Goal: Information Seeking & Learning: Learn about a topic

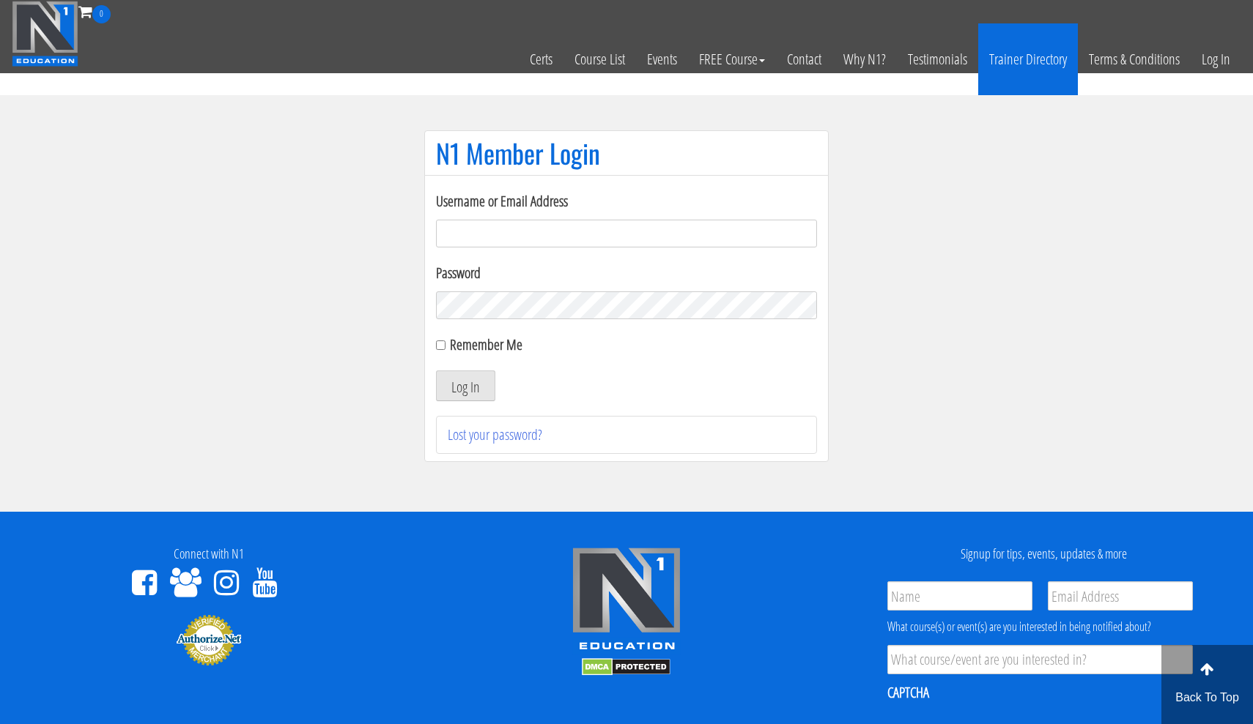
type input "C.matagrano@gmail.com"
click at [465, 386] on button "Log In" at bounding box center [465, 386] width 59 height 31
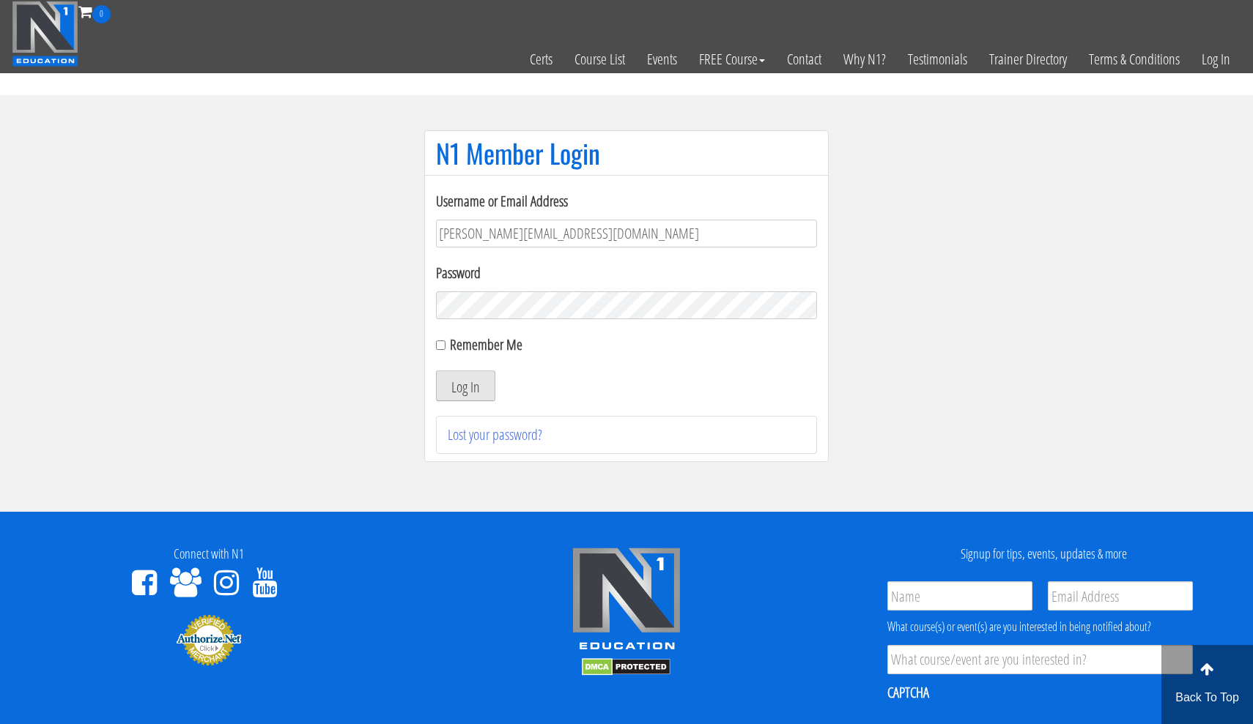
click at [475, 382] on button "Log In" at bounding box center [465, 386] width 59 height 31
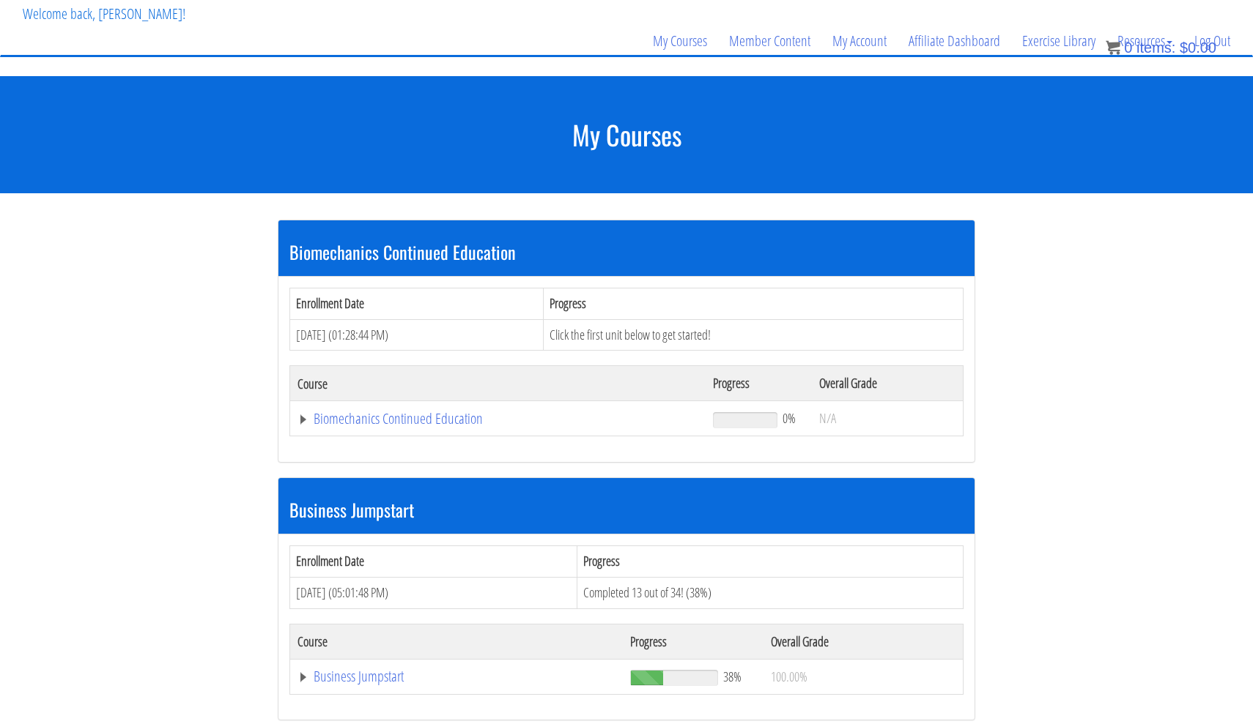
scroll to position [92, 0]
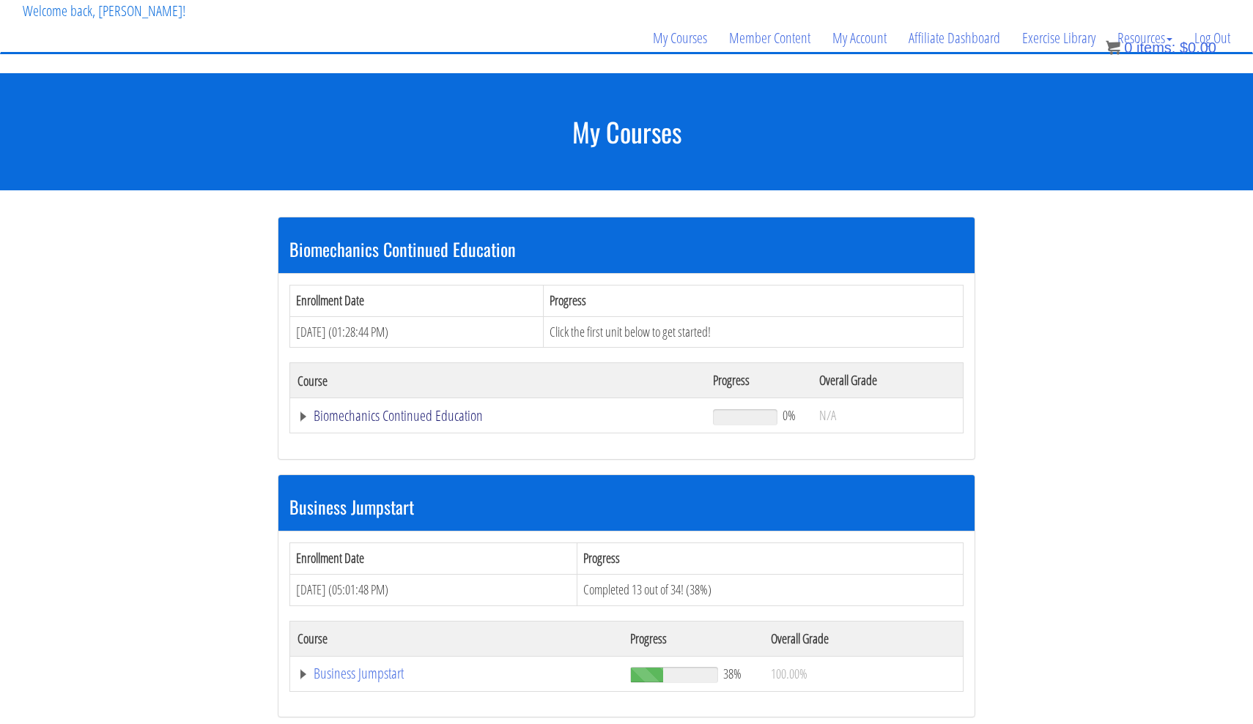
click at [401, 420] on link "Biomechanics Continued Education" at bounding box center [497, 416] width 401 height 15
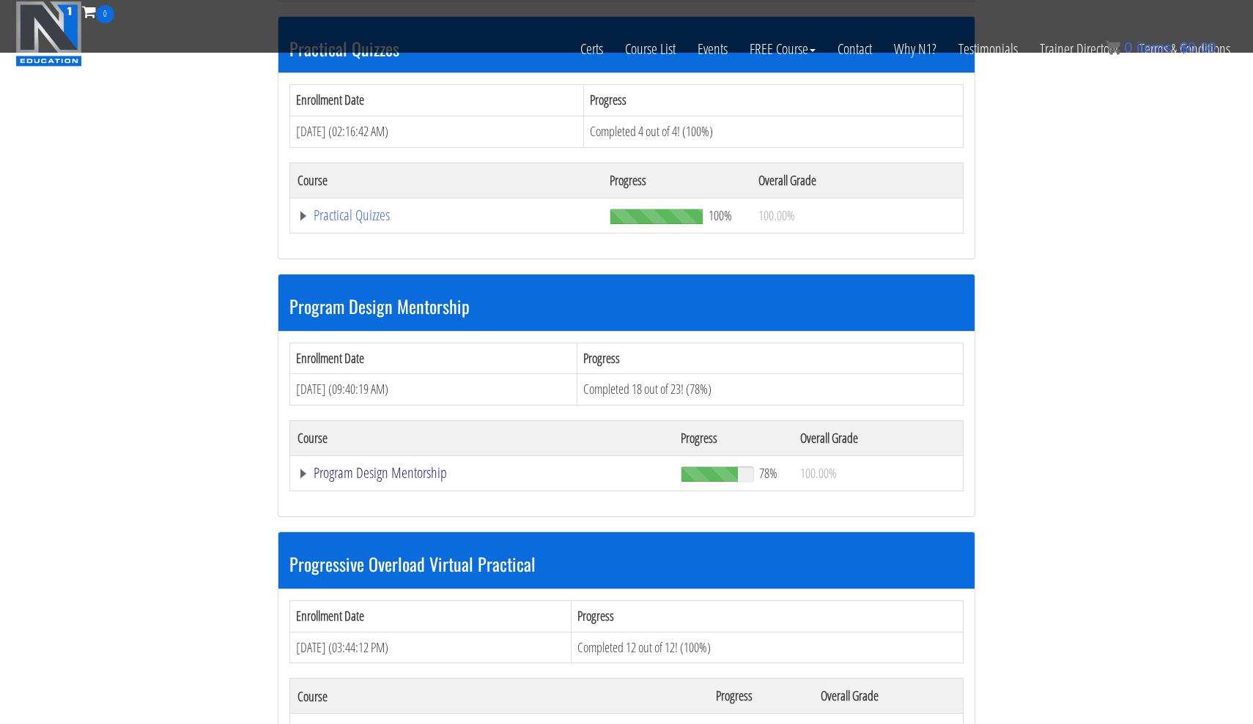
scroll to position [1889, 0]
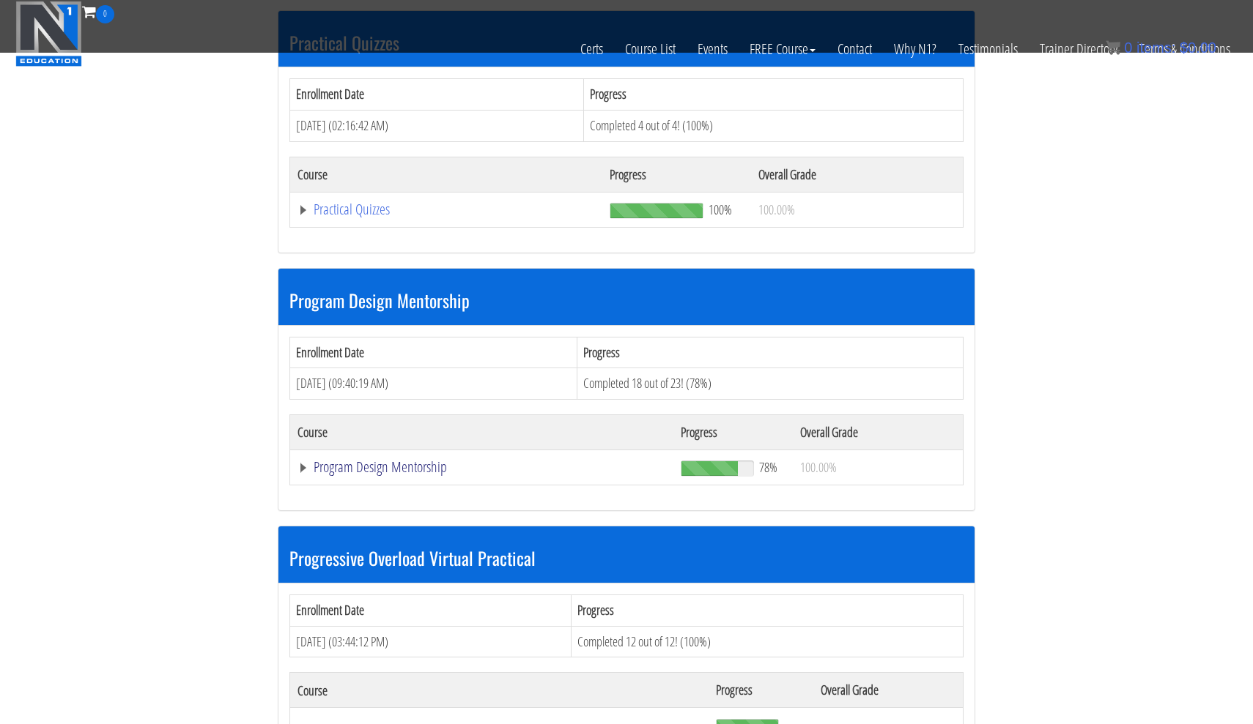
click at [425, 460] on link "Program Design Mentorship" at bounding box center [481, 467] width 368 height 15
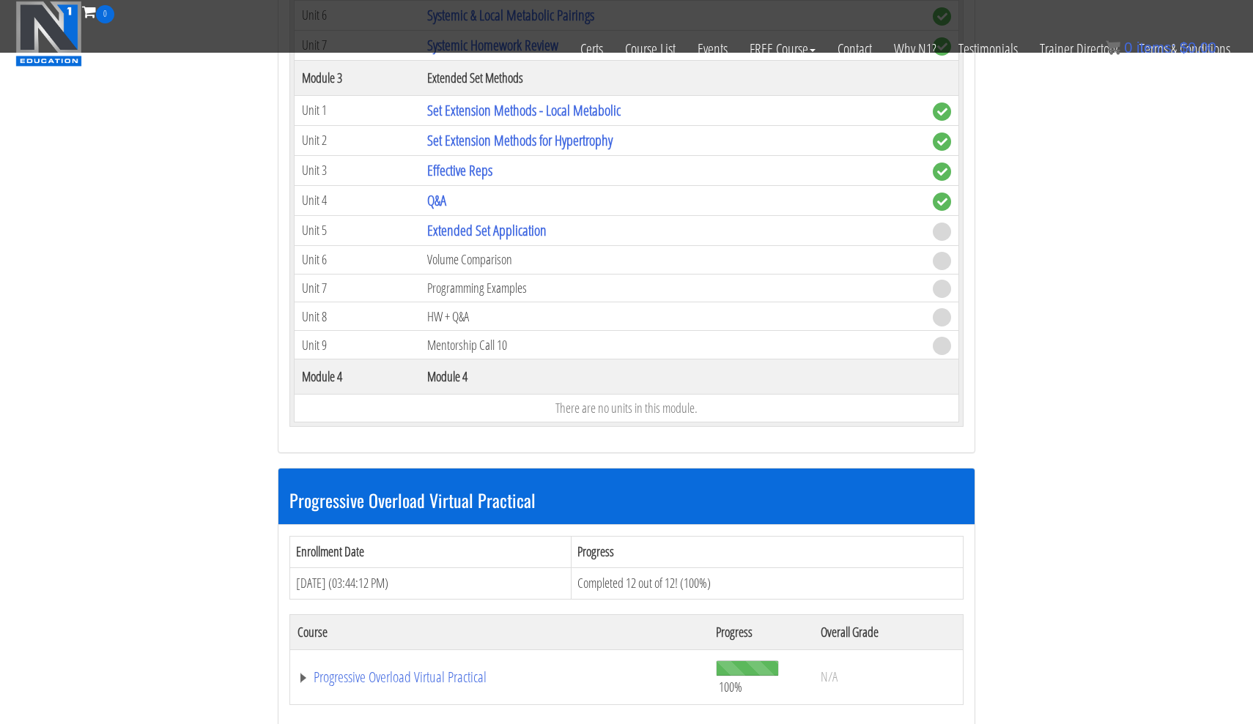
scroll to position [2807, 0]
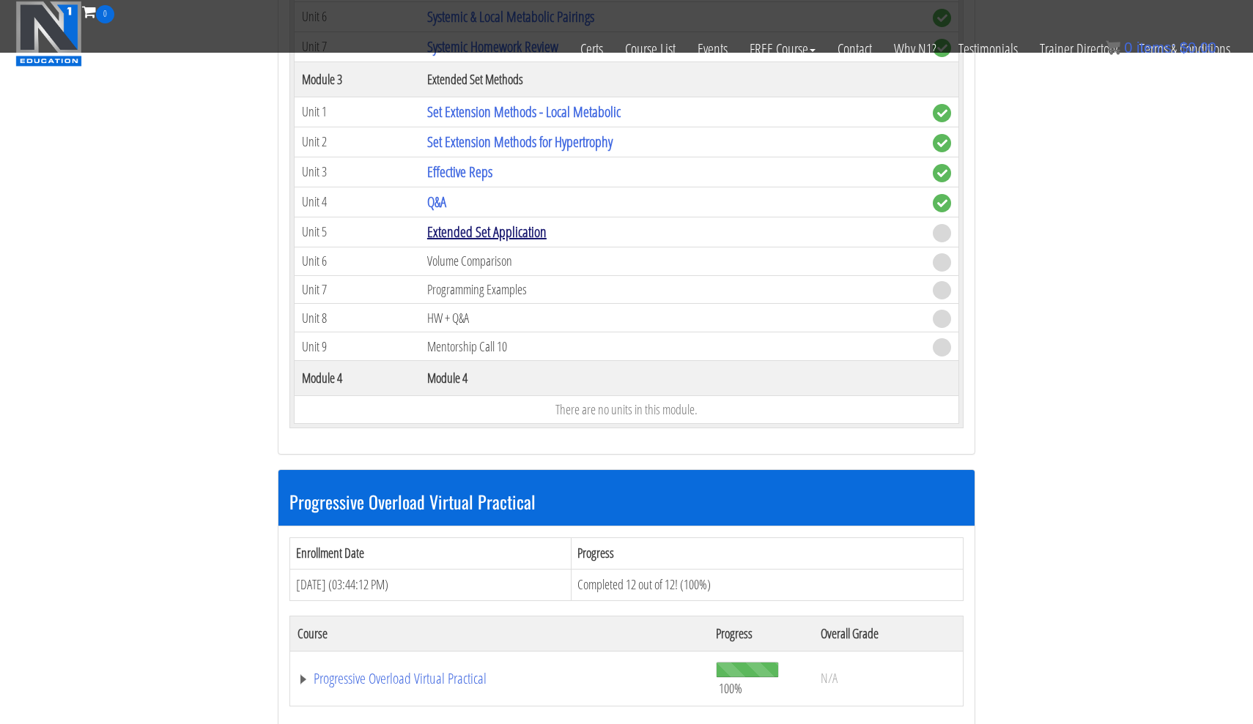
click at [489, 223] on link "Extended Set Application" at bounding box center [486, 232] width 119 height 20
click at [495, 222] on link "Extended Set Application" at bounding box center [486, 232] width 119 height 20
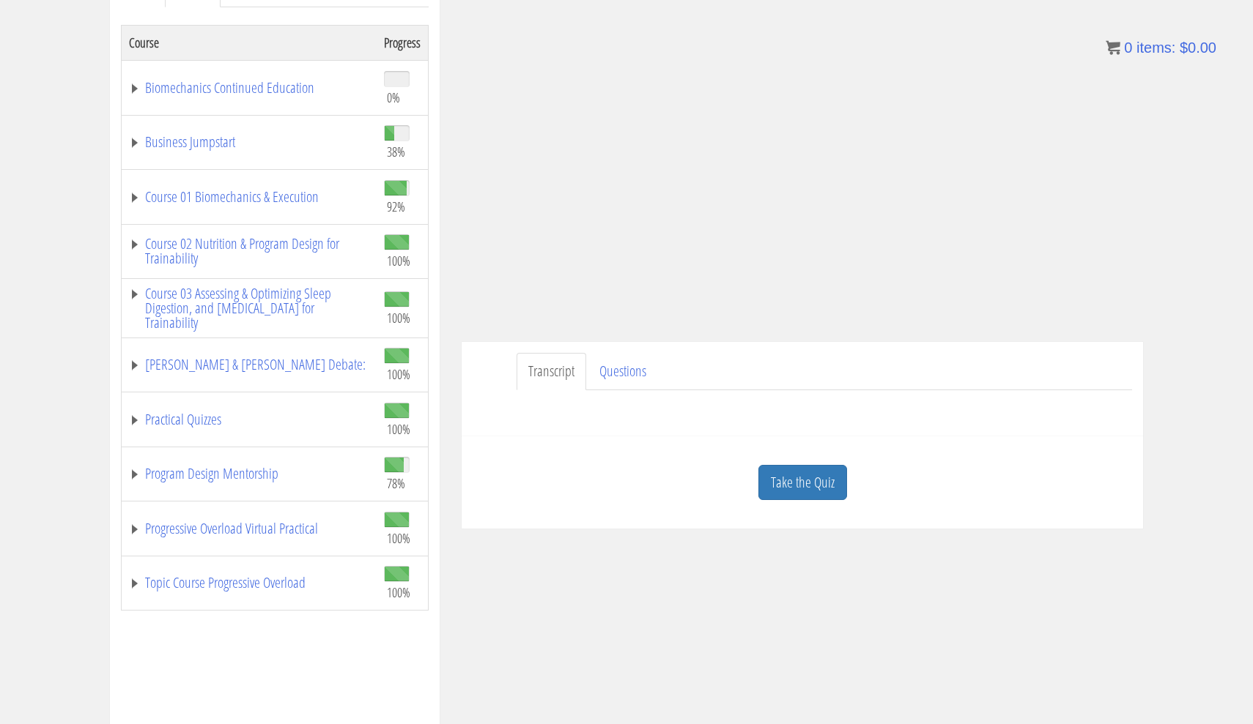
scroll to position [237, 0]
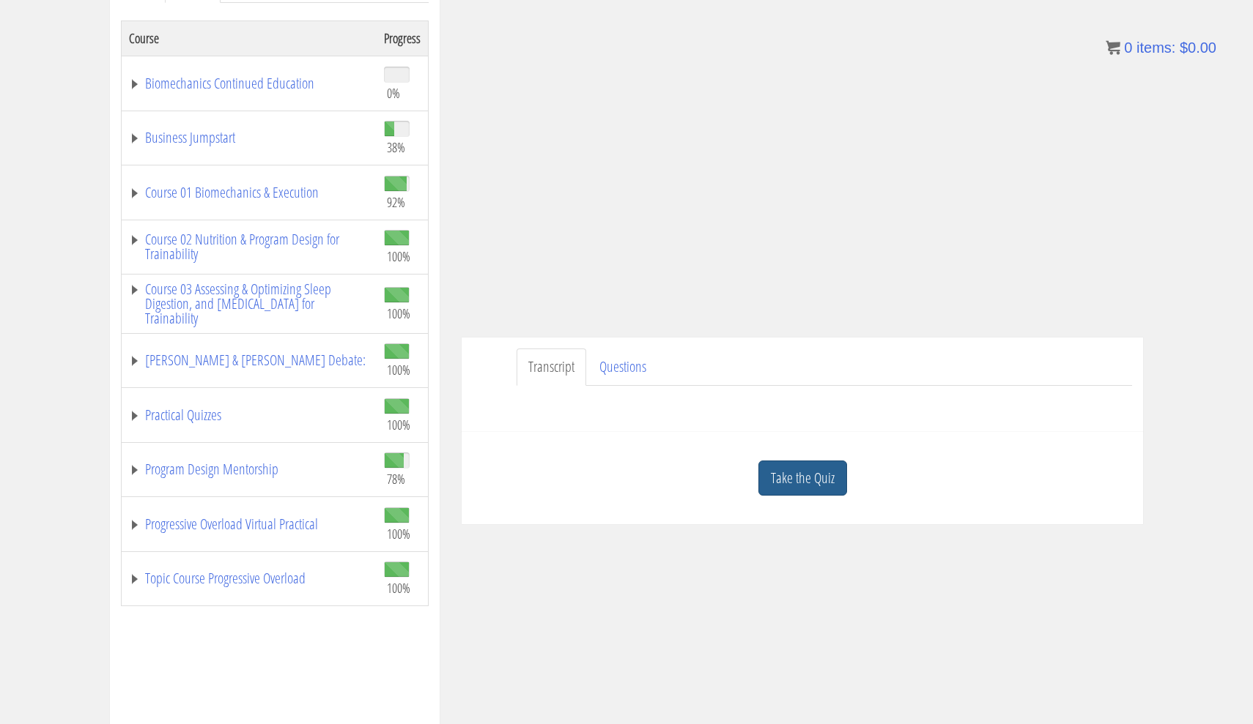
click at [800, 479] on link "Take the Quiz" at bounding box center [802, 479] width 89 height 36
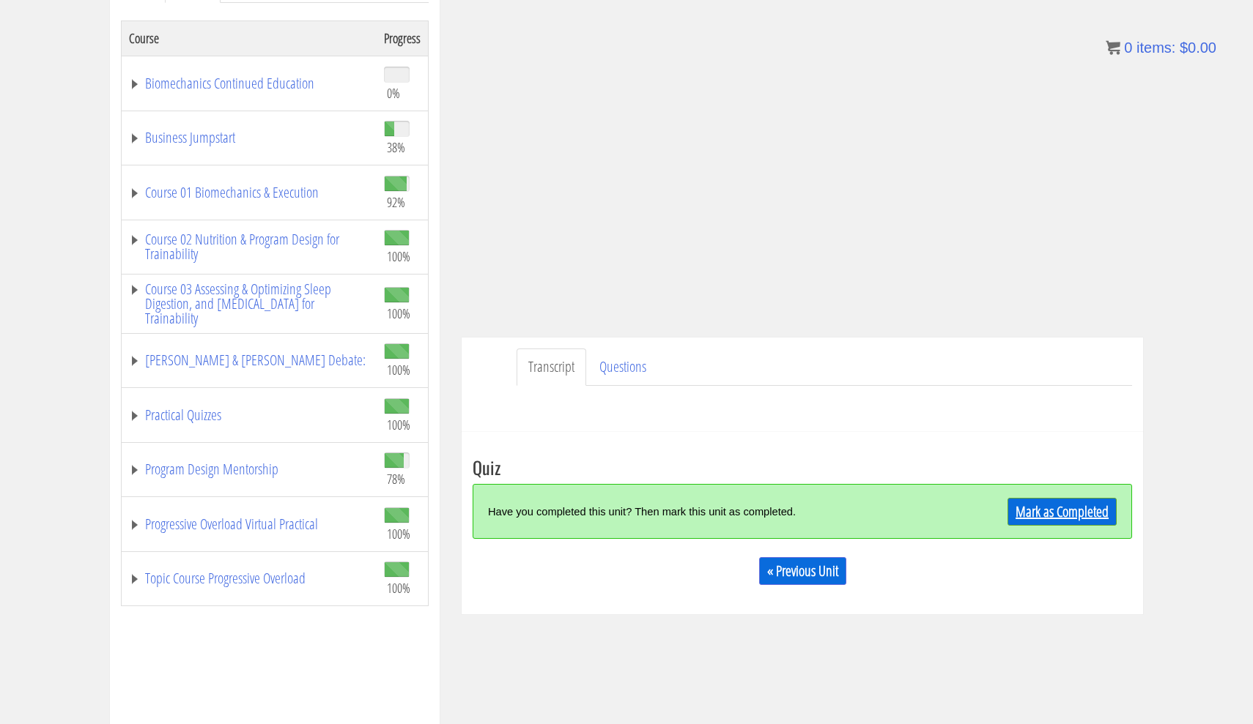
click at [1023, 511] on link "Mark as Completed" at bounding box center [1061, 512] width 109 height 28
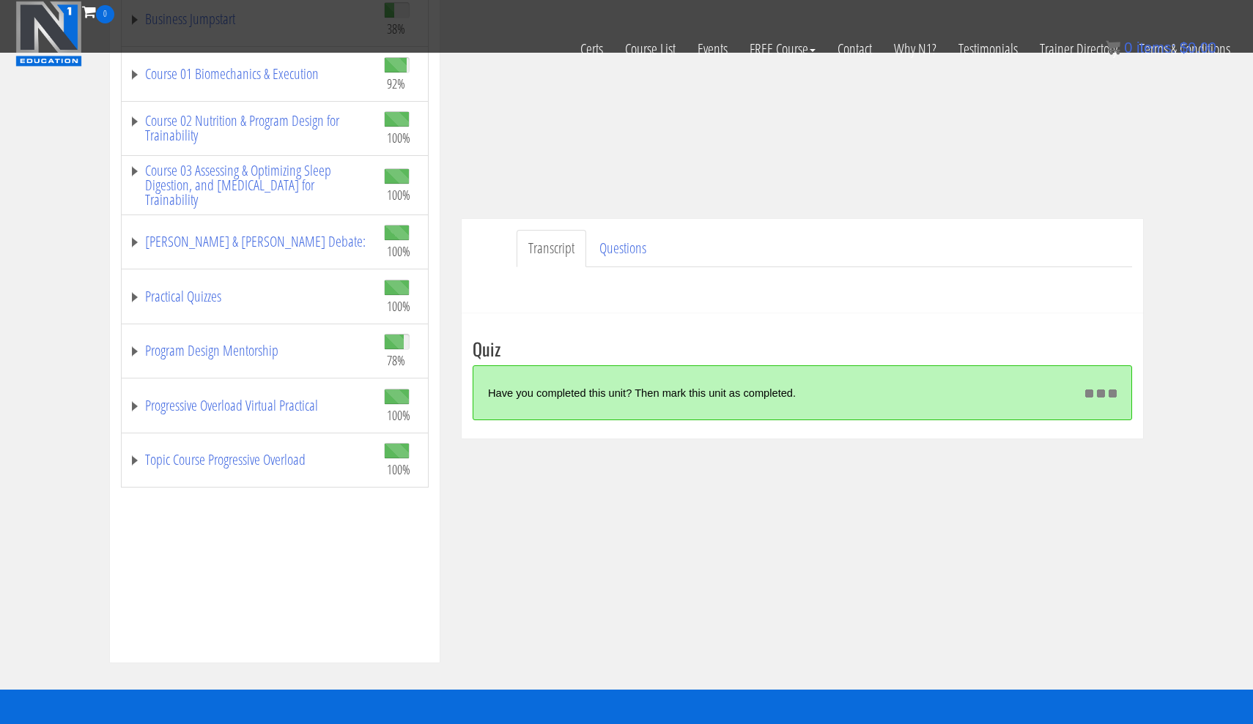
scroll to position [264, 0]
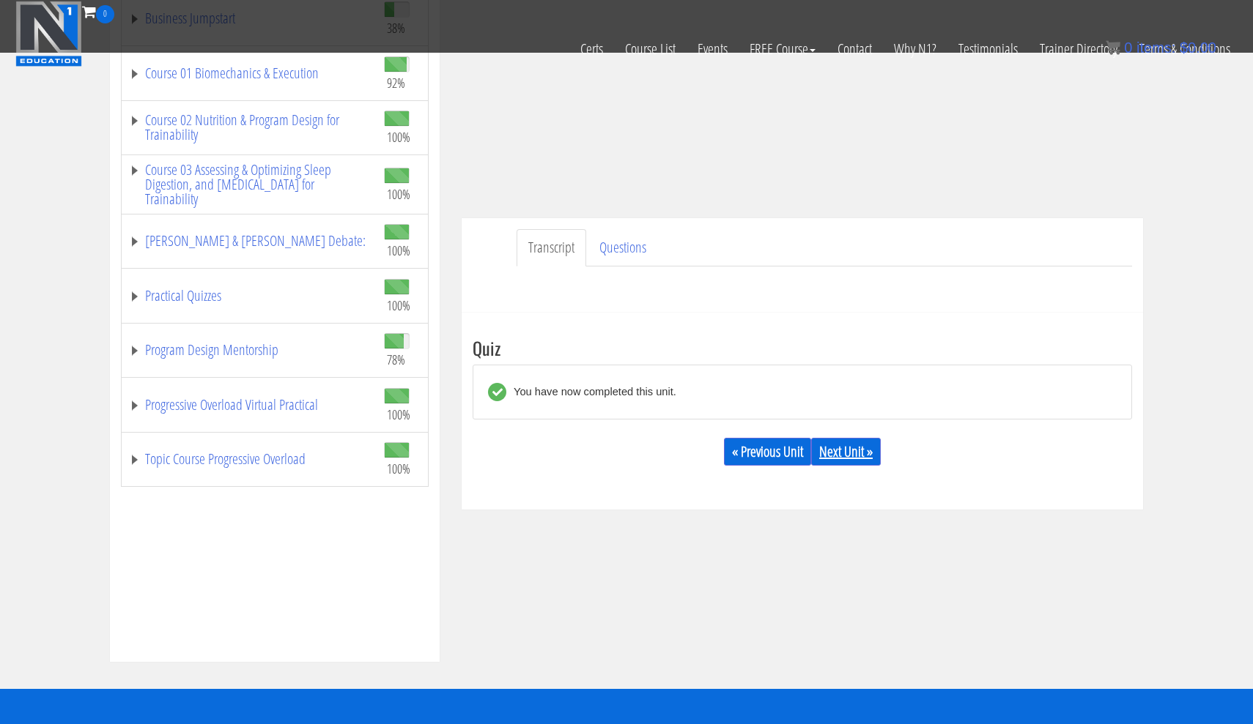
click at [862, 450] on link "Next Unit »" at bounding box center [846, 452] width 70 height 28
click at [852, 451] on link "Next Unit »" at bounding box center [846, 452] width 70 height 28
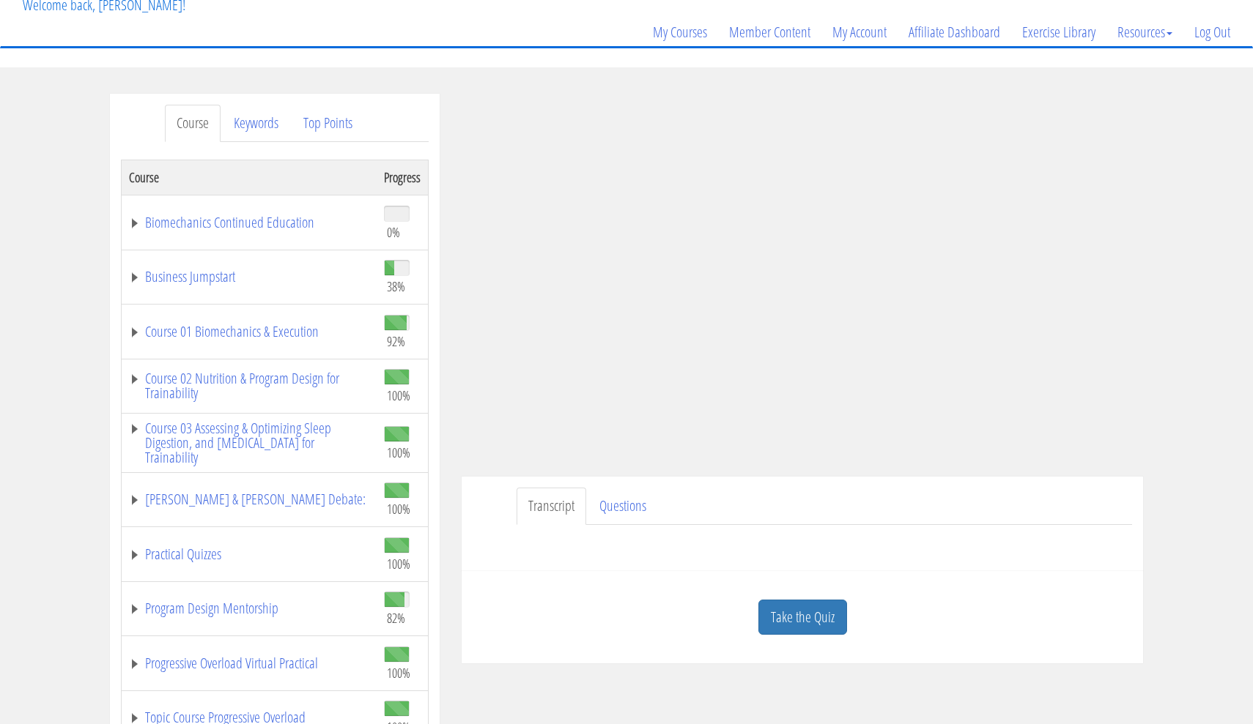
scroll to position [117, 0]
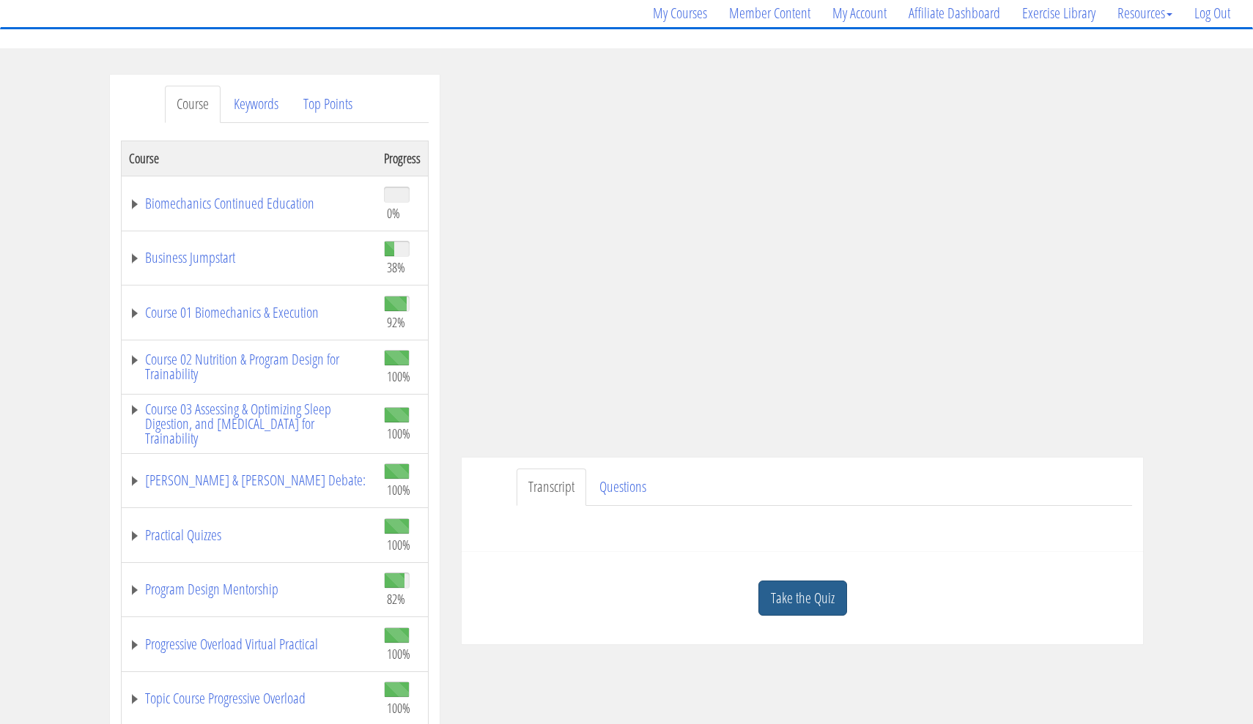
click at [833, 597] on link "Take the Quiz" at bounding box center [802, 599] width 89 height 36
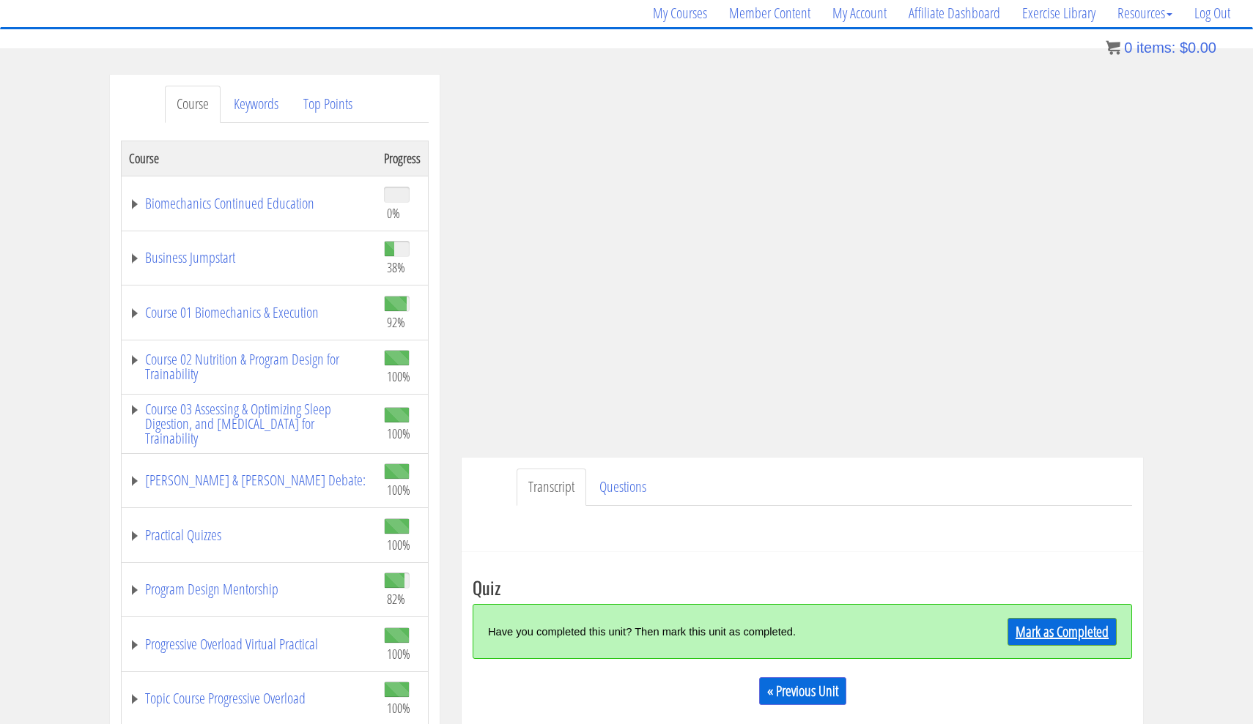
click at [1013, 632] on link "Mark as Completed" at bounding box center [1061, 632] width 109 height 28
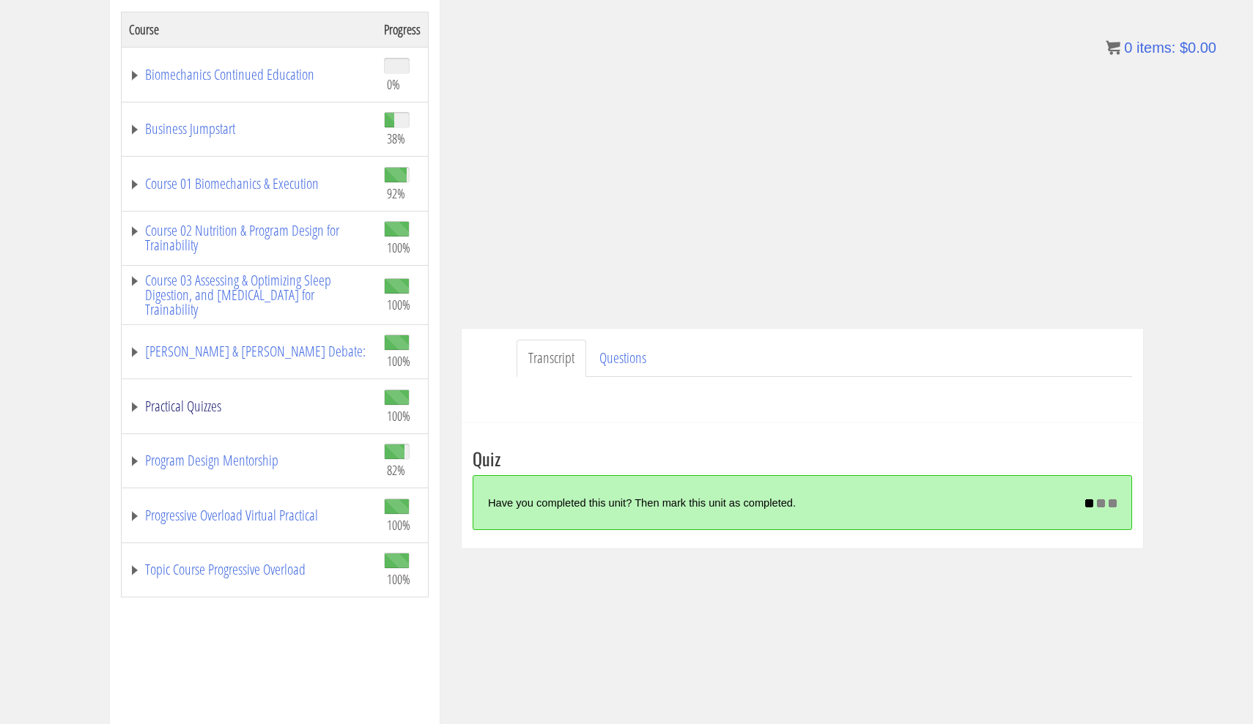
scroll to position [248, 0]
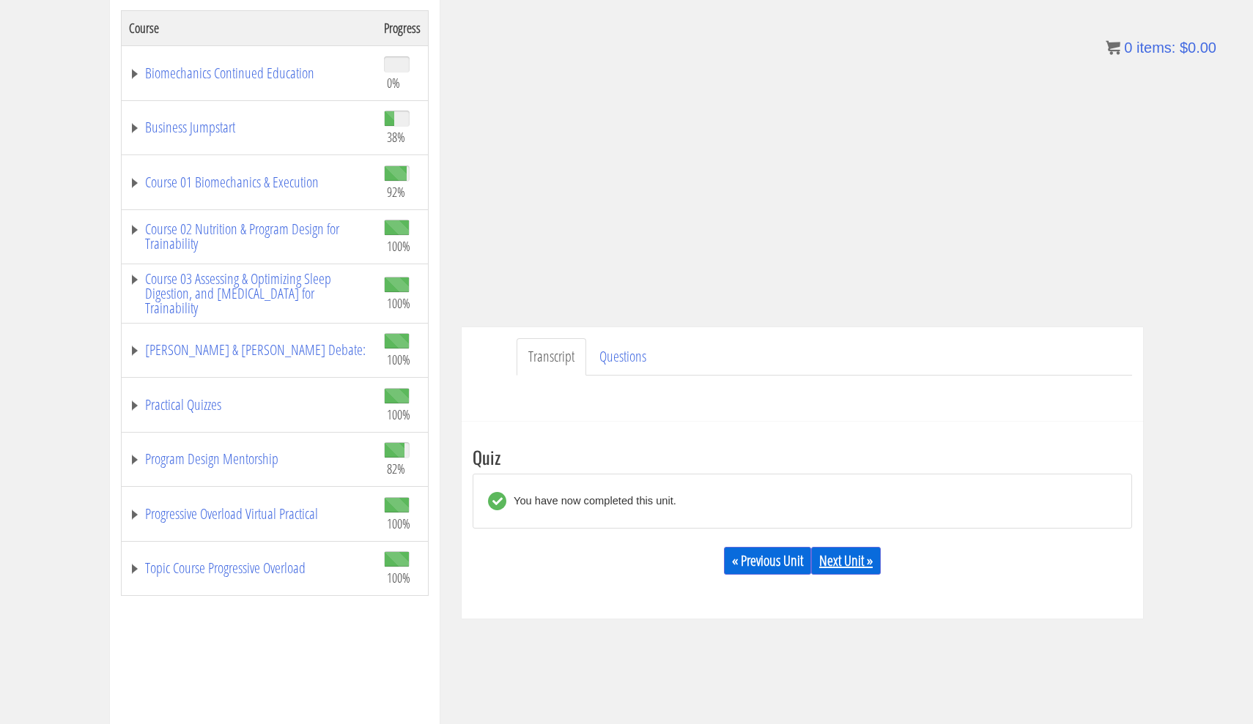
click at [865, 560] on link "Next Unit »" at bounding box center [846, 561] width 70 height 28
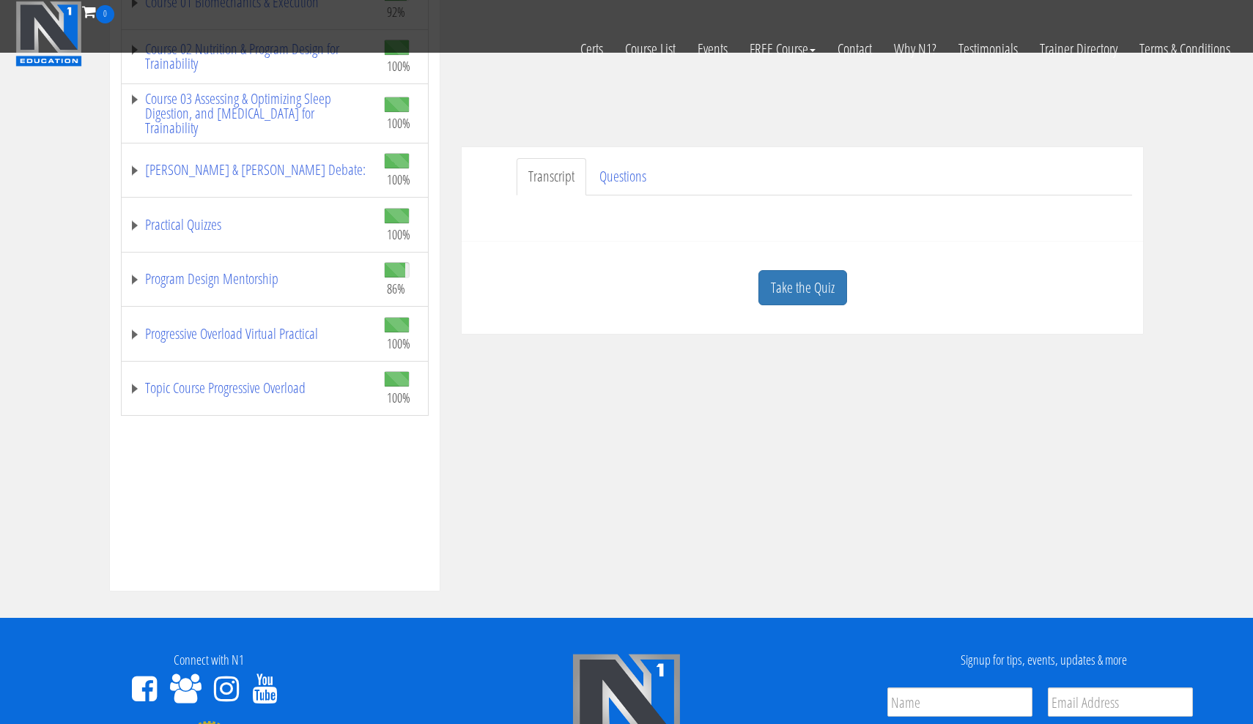
scroll to position [338, 0]
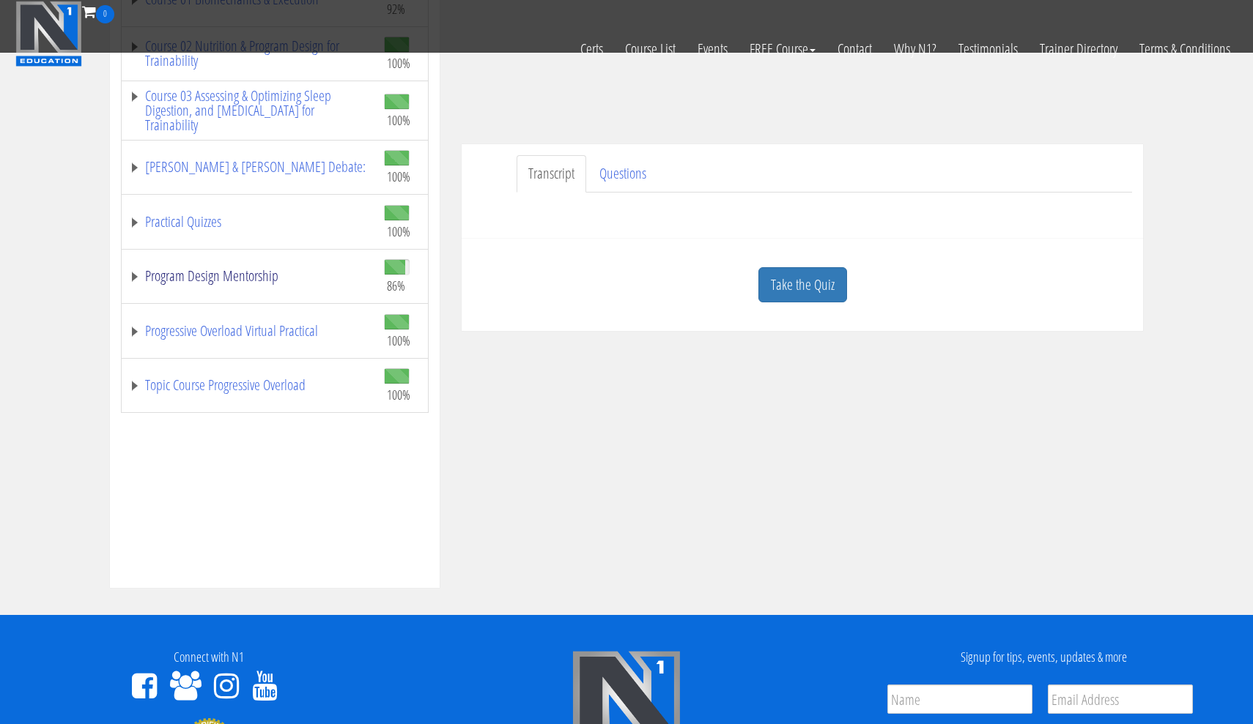
click at [294, 272] on link "Program Design Mentorship" at bounding box center [249, 276] width 240 height 15
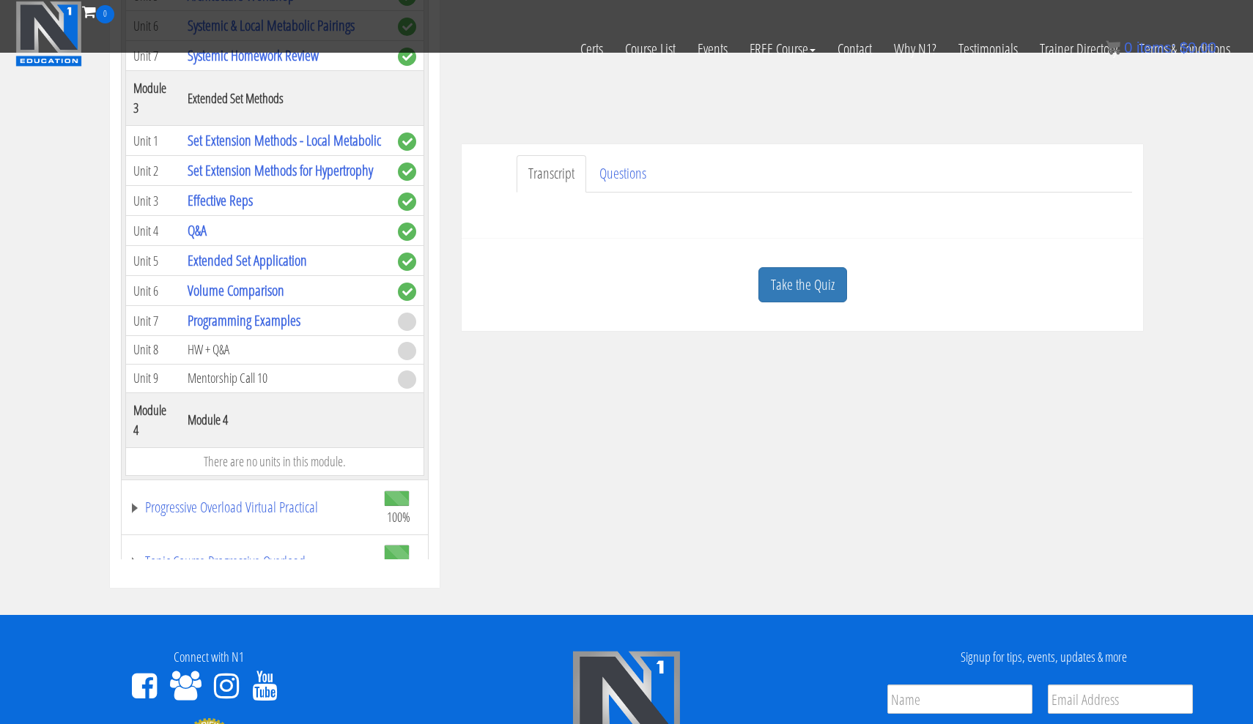
scroll to position [818, 0]
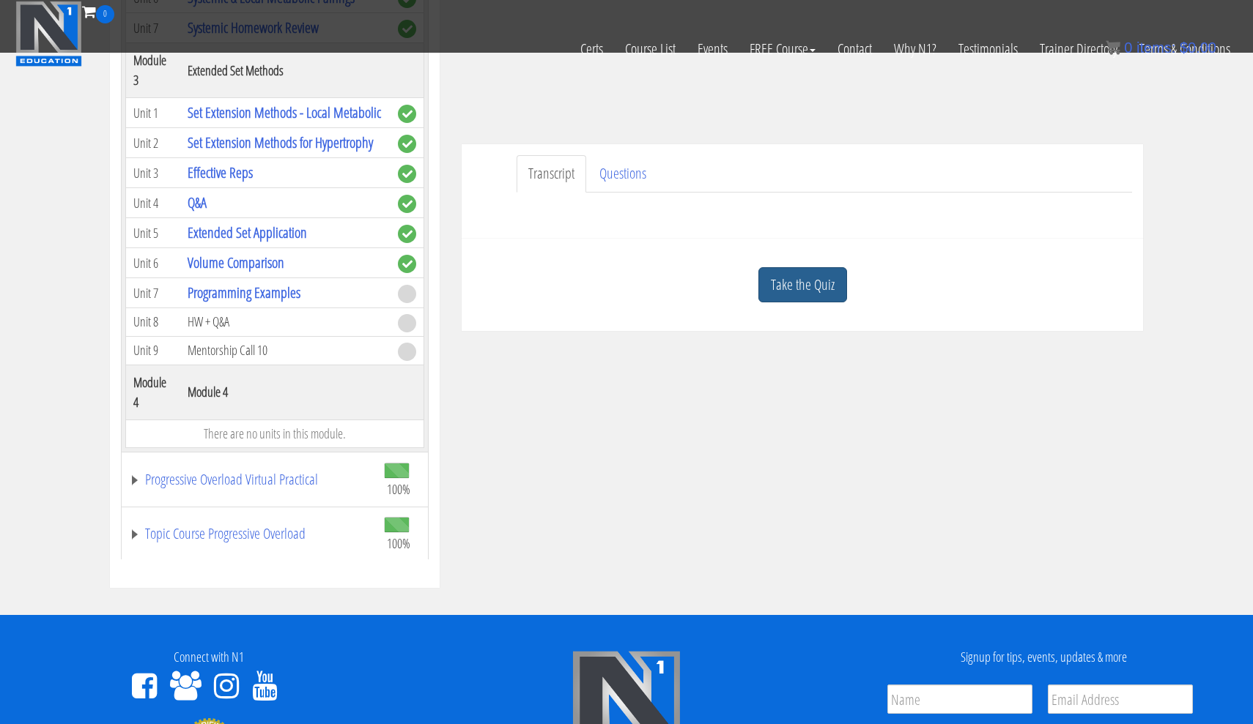
click at [782, 289] on link "Take the Quiz" at bounding box center [802, 285] width 89 height 36
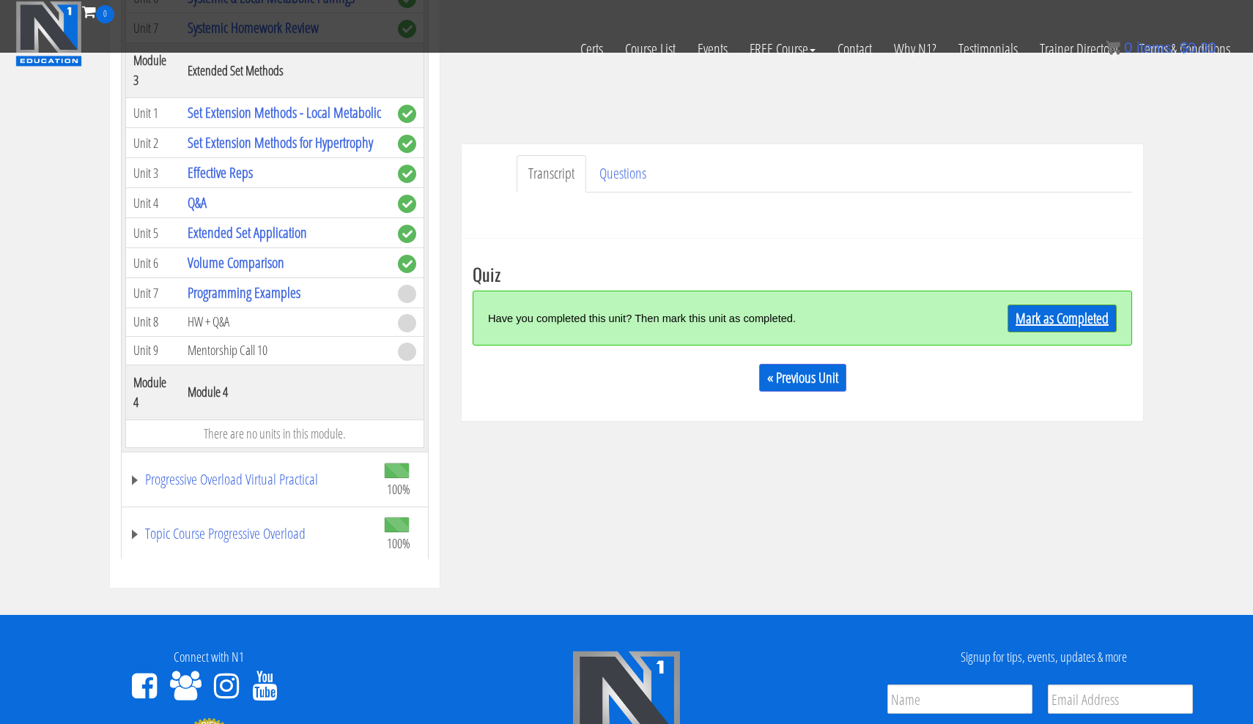
click at [1047, 309] on link "Mark as Completed" at bounding box center [1061, 319] width 109 height 28
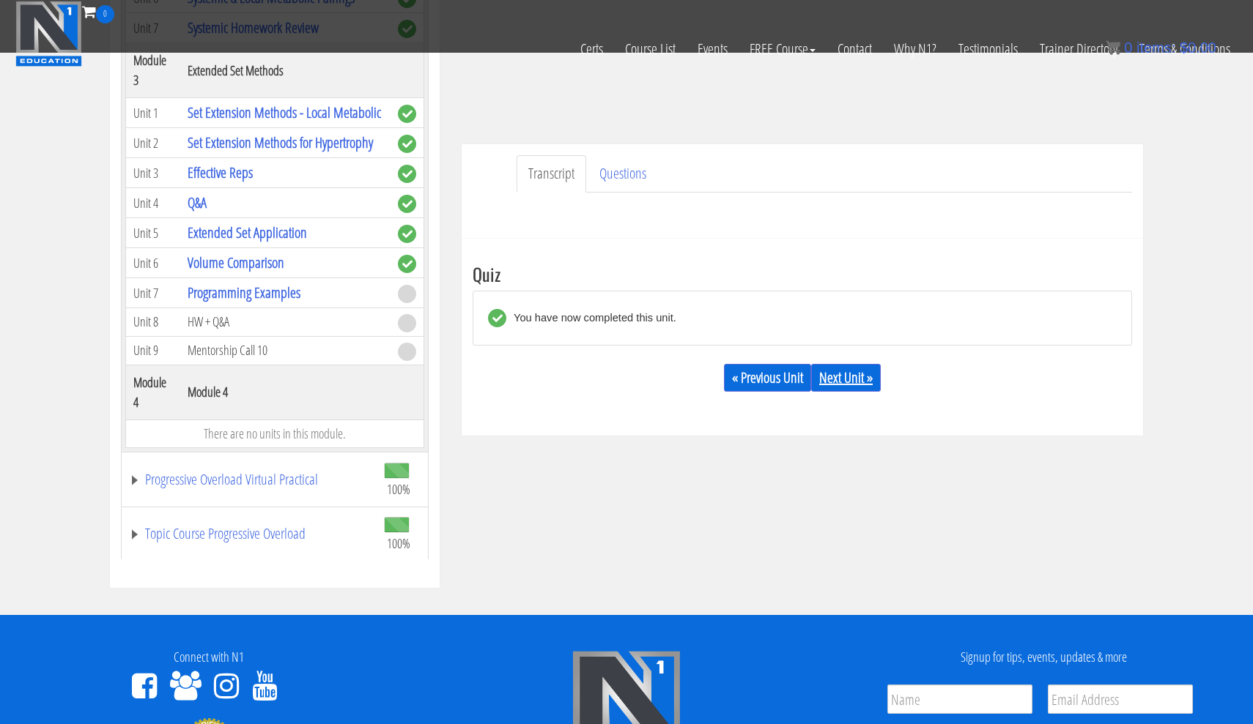
click at [845, 386] on link "Next Unit »" at bounding box center [846, 378] width 70 height 28
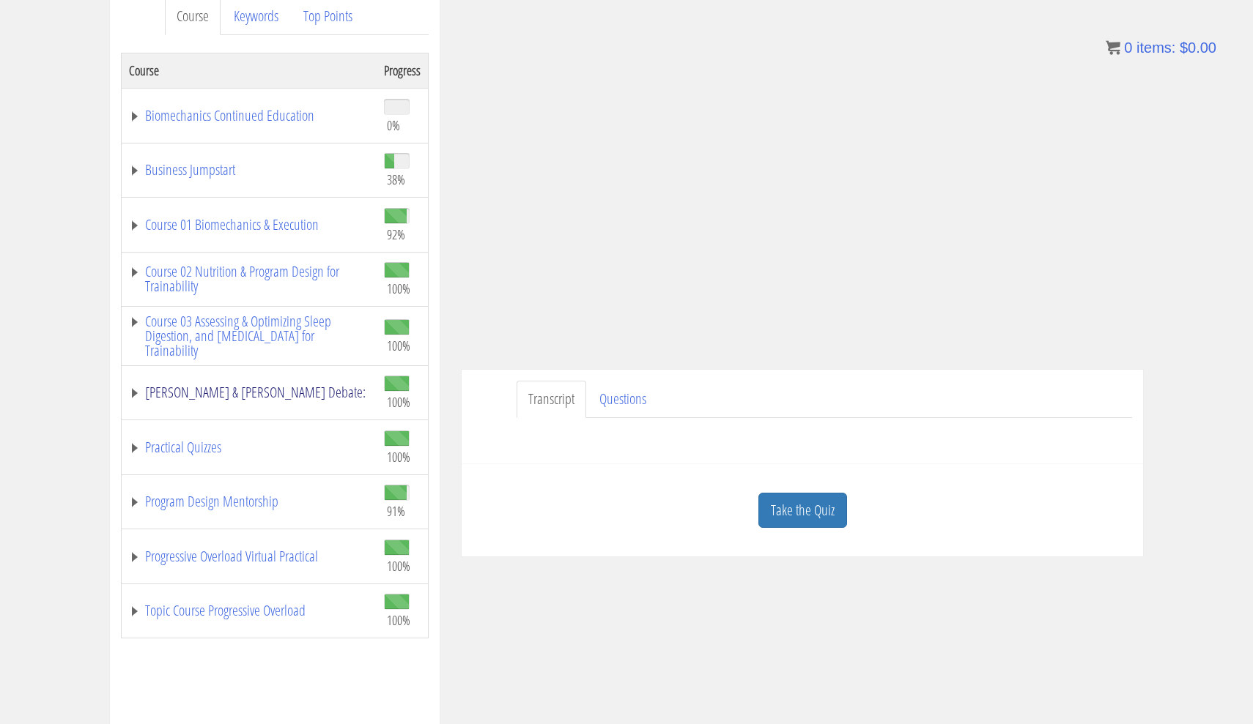
scroll to position [217, 0]
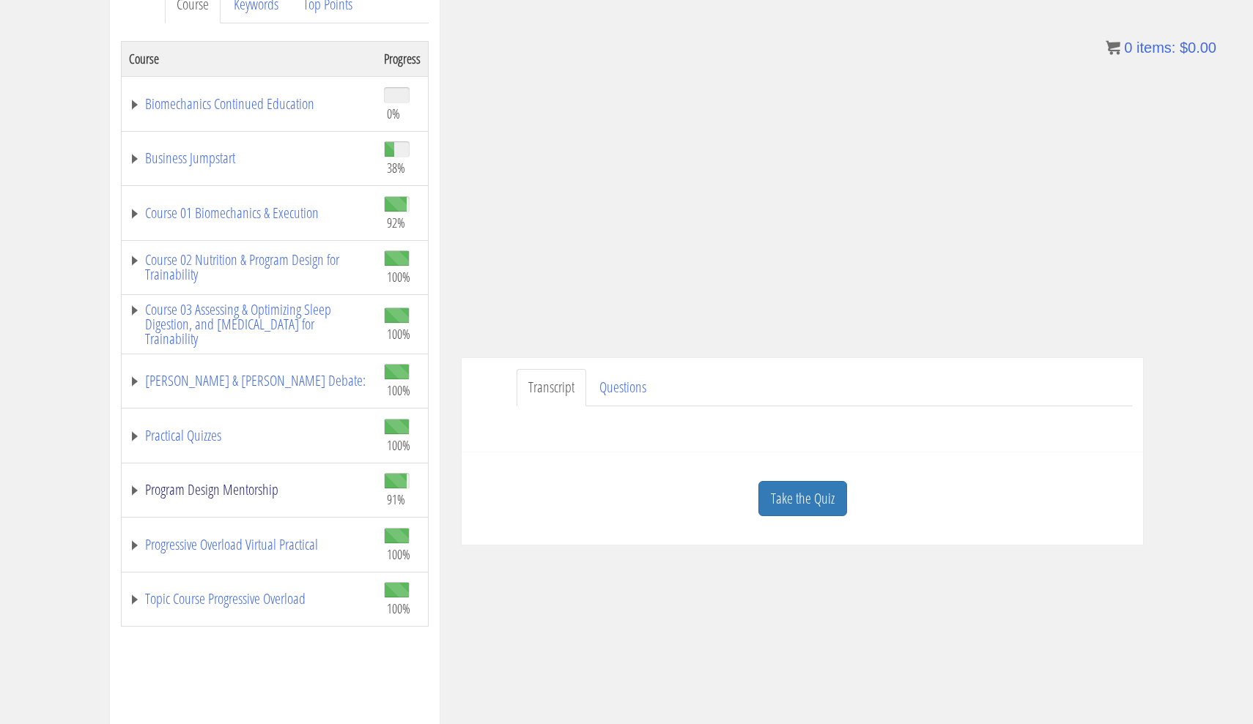
click at [247, 483] on link "Program Design Mentorship" at bounding box center [249, 490] width 240 height 15
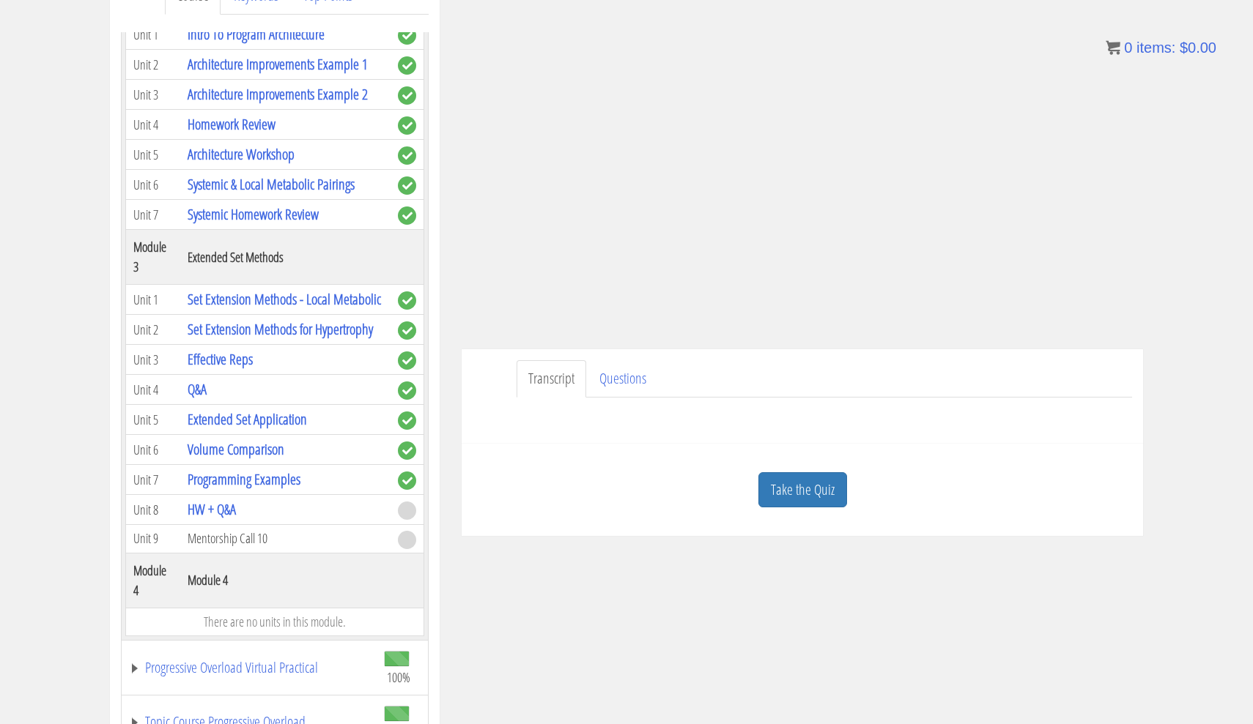
scroll to position [231, 0]
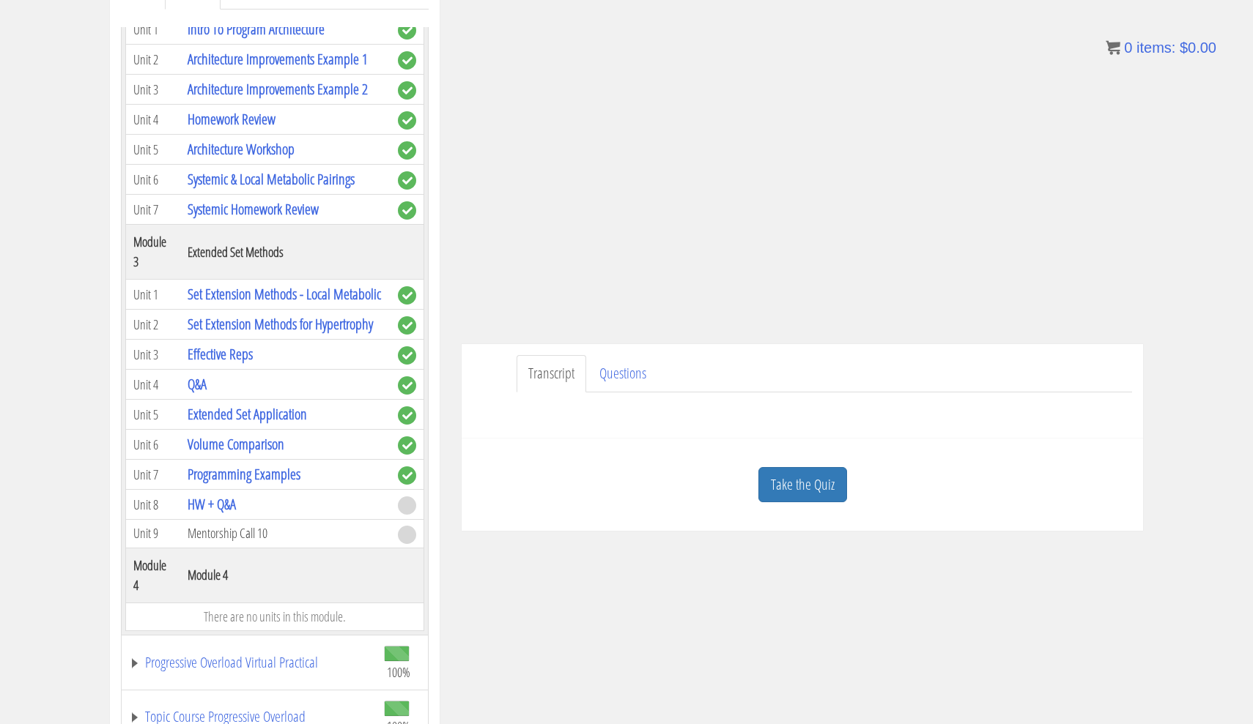
click at [269, 426] on td "Extended Set Application" at bounding box center [285, 415] width 210 height 30
click at [280, 419] on link "Extended Set Application" at bounding box center [247, 414] width 119 height 20
click at [286, 411] on link "Extended Set Application" at bounding box center [247, 414] width 119 height 20
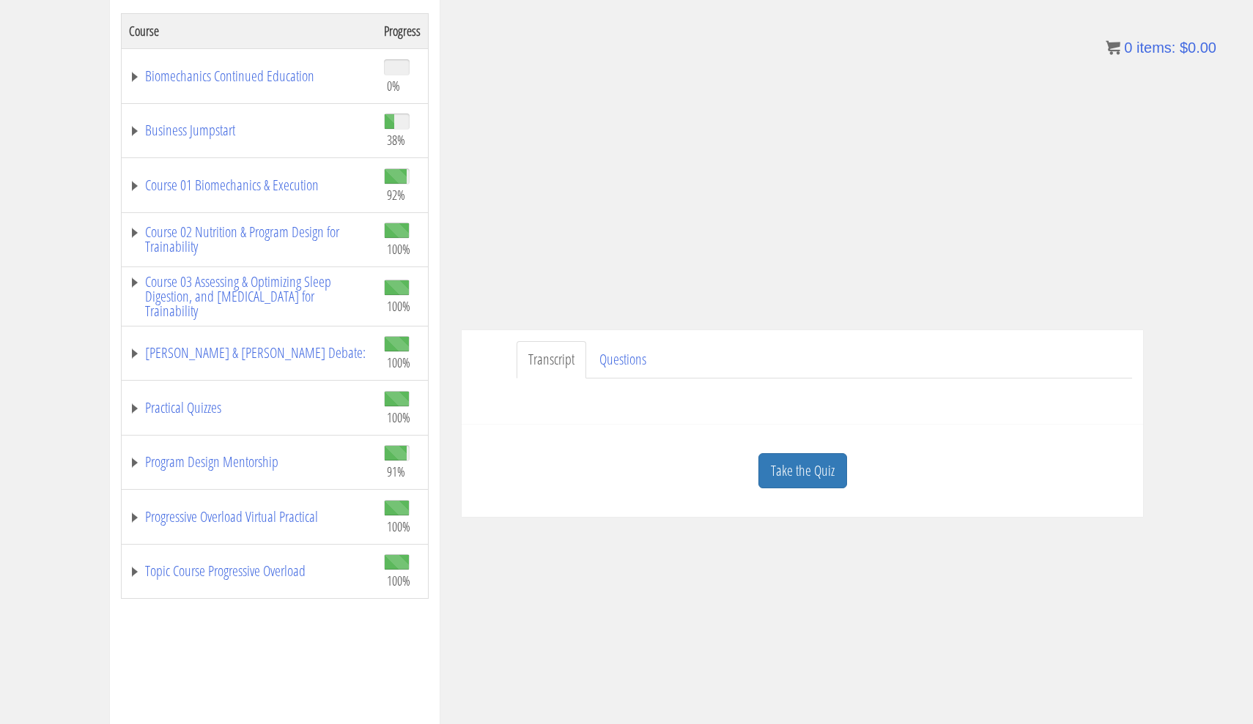
scroll to position [259, 0]
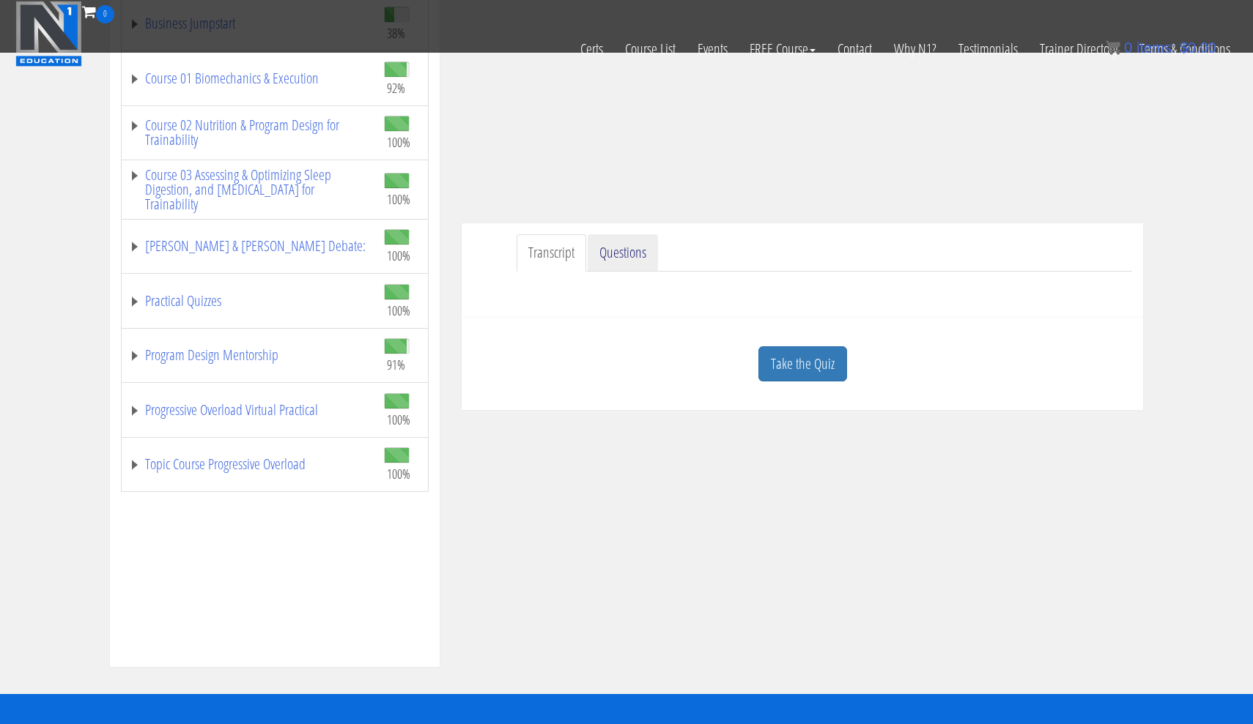
click at [635, 242] on link "Questions" at bounding box center [623, 252] width 70 height 37
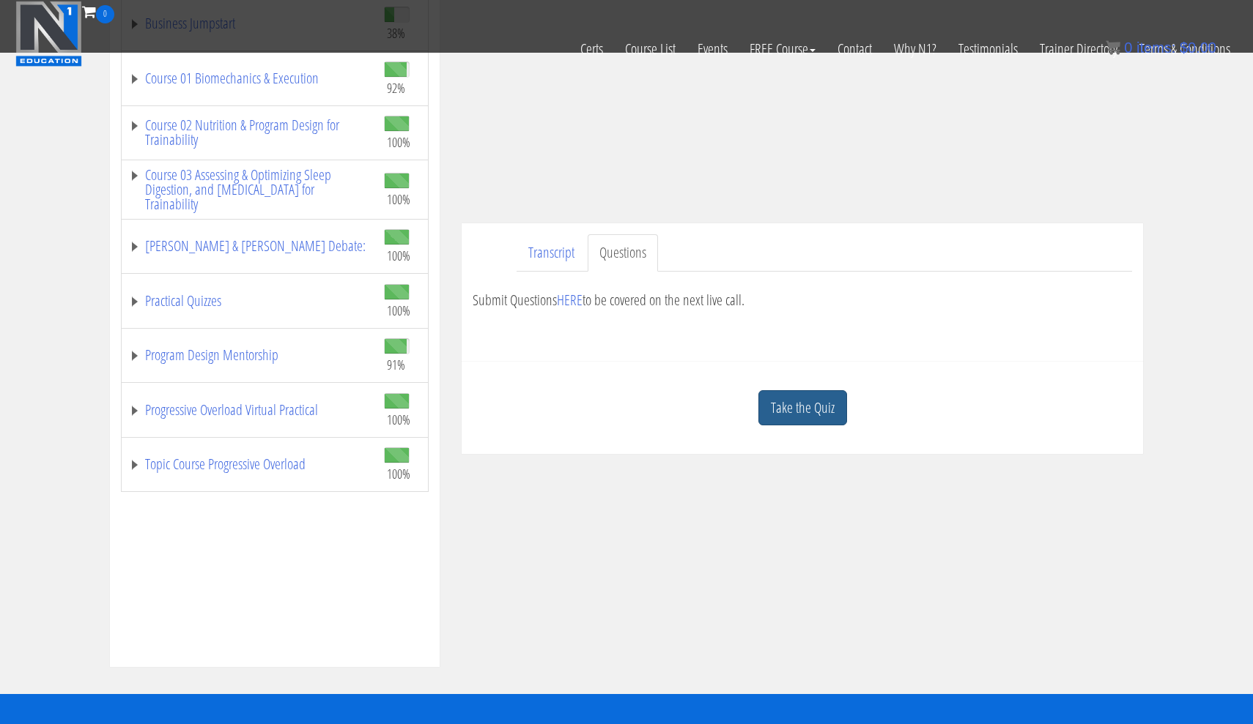
click at [786, 399] on link "Take the Quiz" at bounding box center [802, 408] width 89 height 36
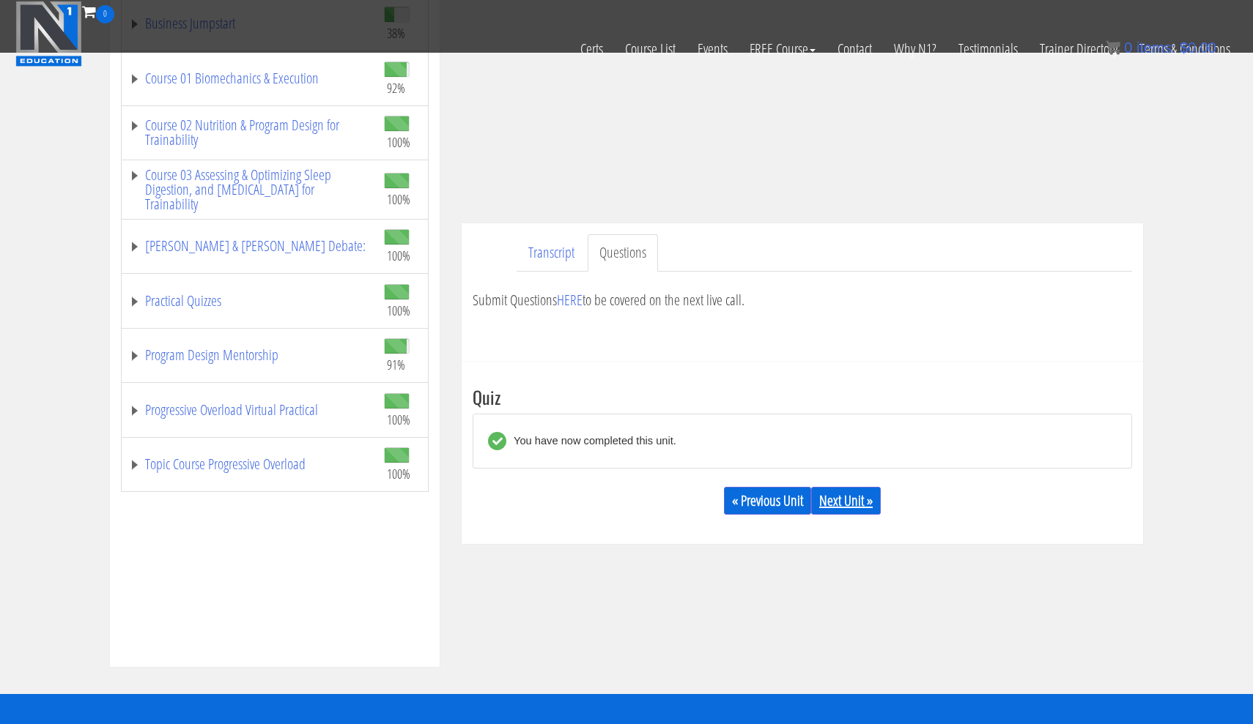
click at [845, 493] on link "Next Unit »" at bounding box center [846, 501] width 70 height 28
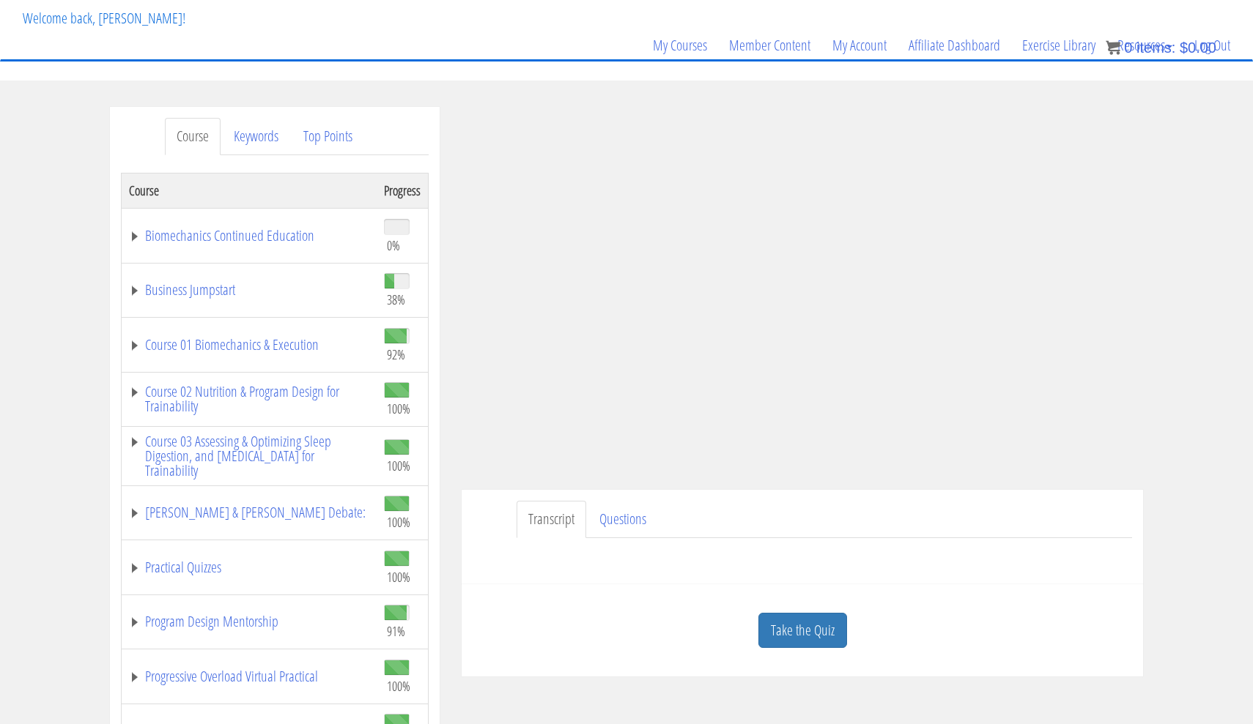
scroll to position [86, 0]
click at [634, 500] on link "Questions" at bounding box center [623, 518] width 70 height 37
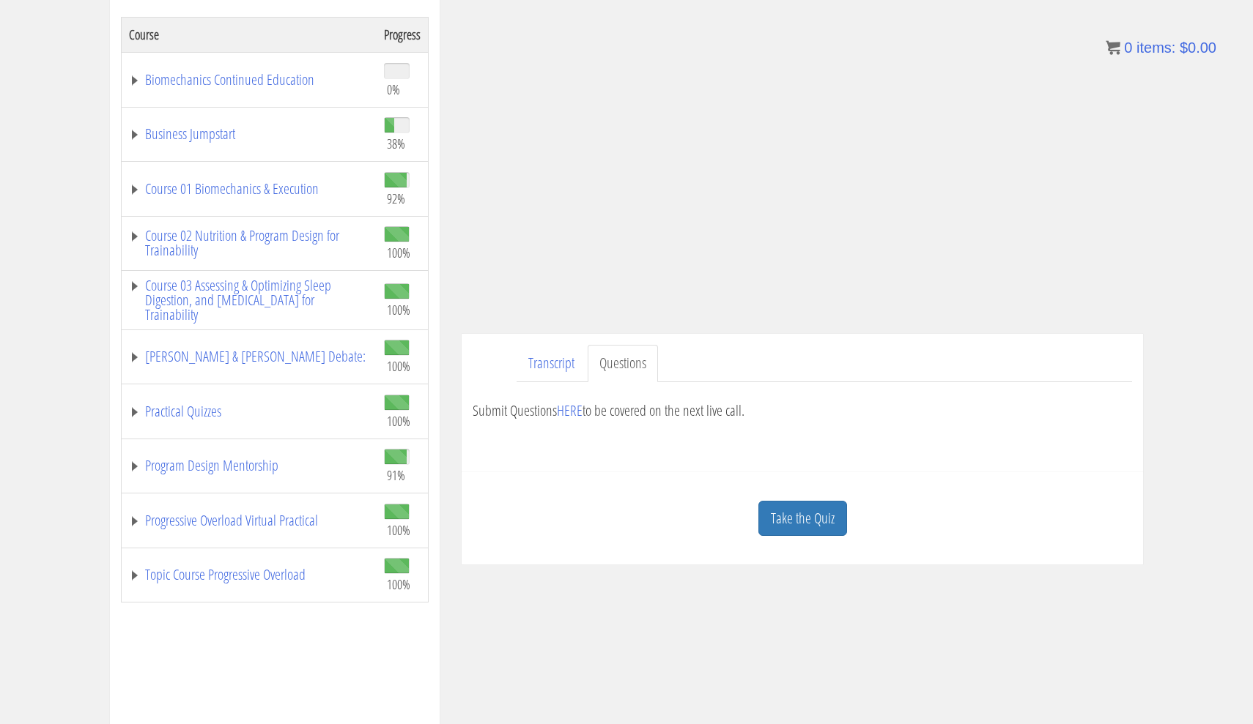
scroll to position [282, 0]
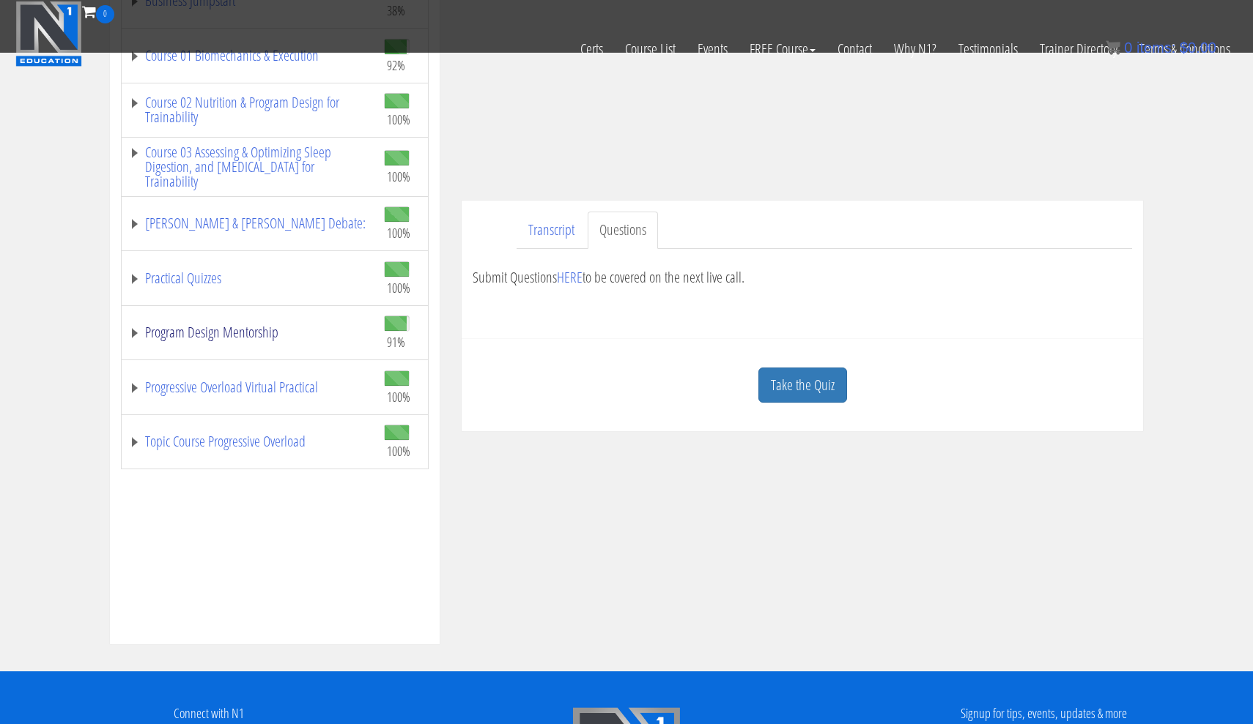
click at [267, 332] on link "Program Design Mentorship" at bounding box center [249, 332] width 240 height 15
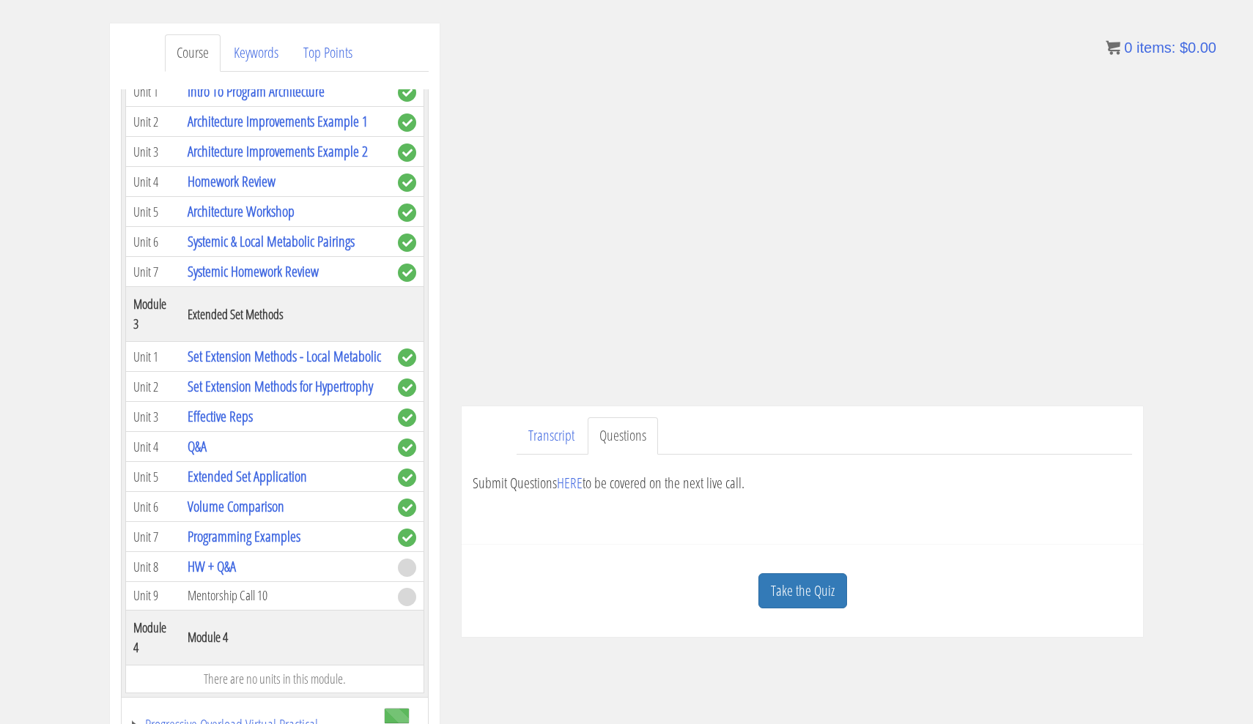
scroll to position [172, 0]
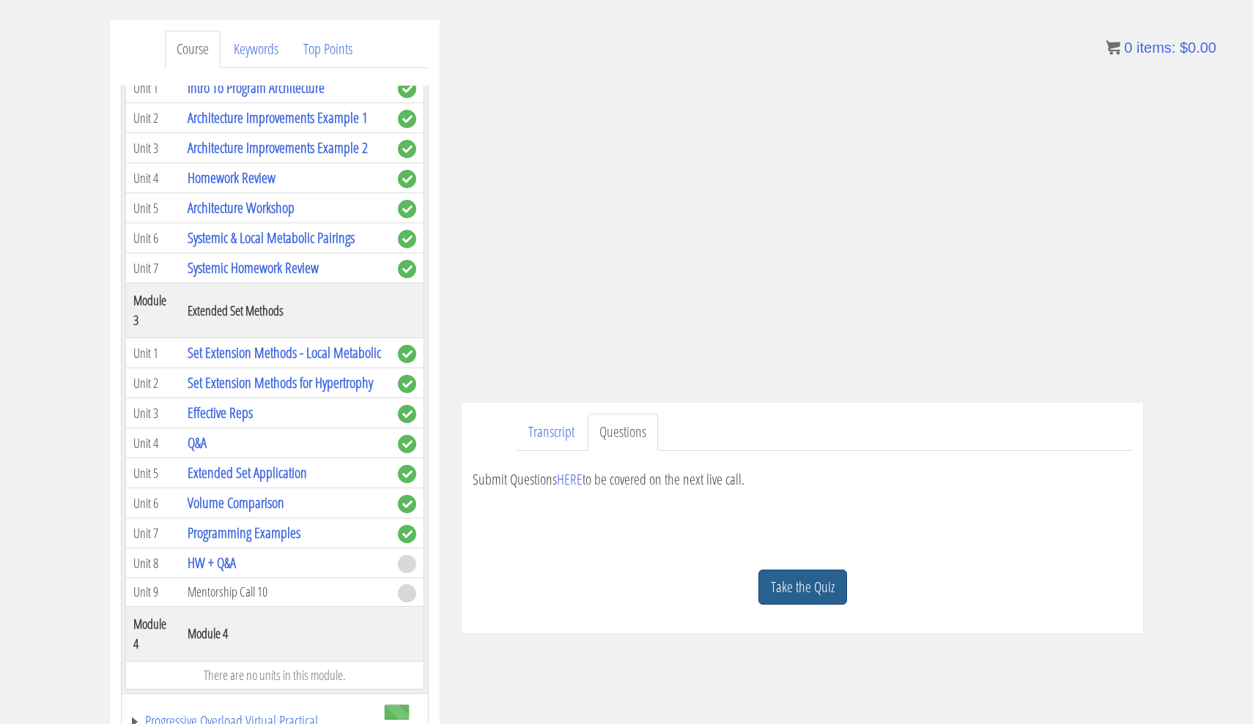
click at [780, 582] on link "Take the Quiz" at bounding box center [802, 588] width 89 height 36
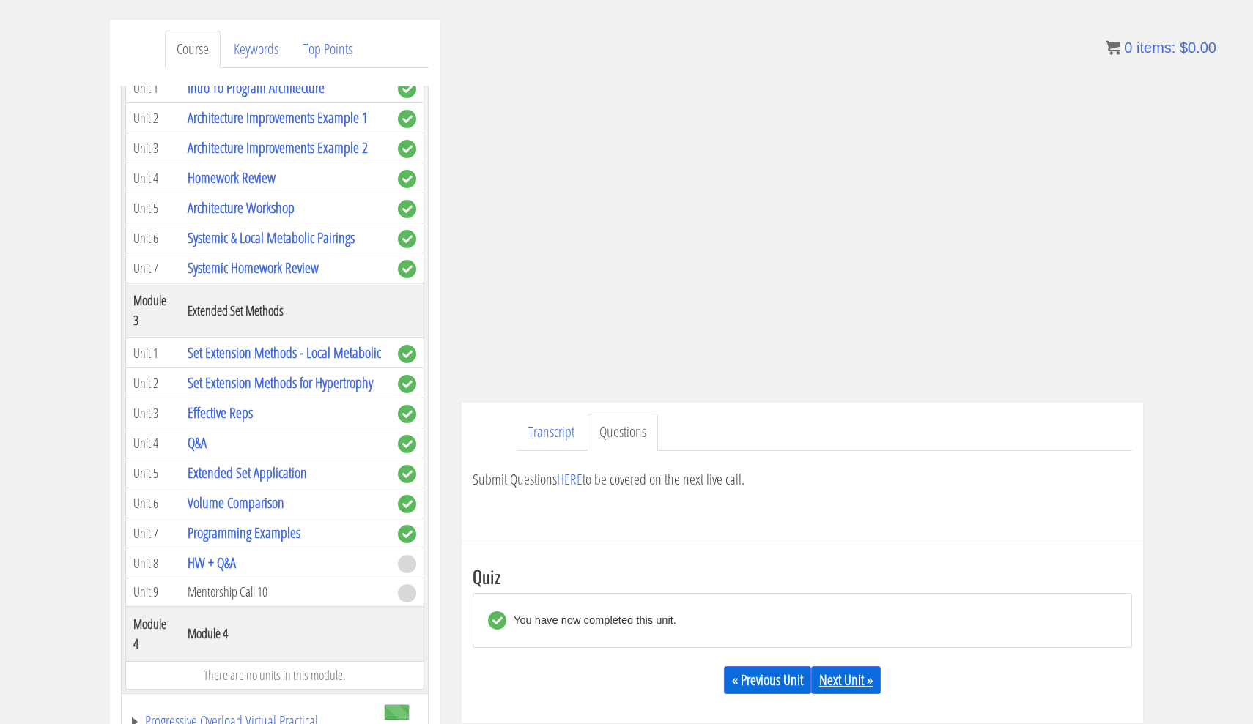
click at [853, 678] on link "Next Unit »" at bounding box center [846, 681] width 70 height 28
